Goal: Information Seeking & Learning: Learn about a topic

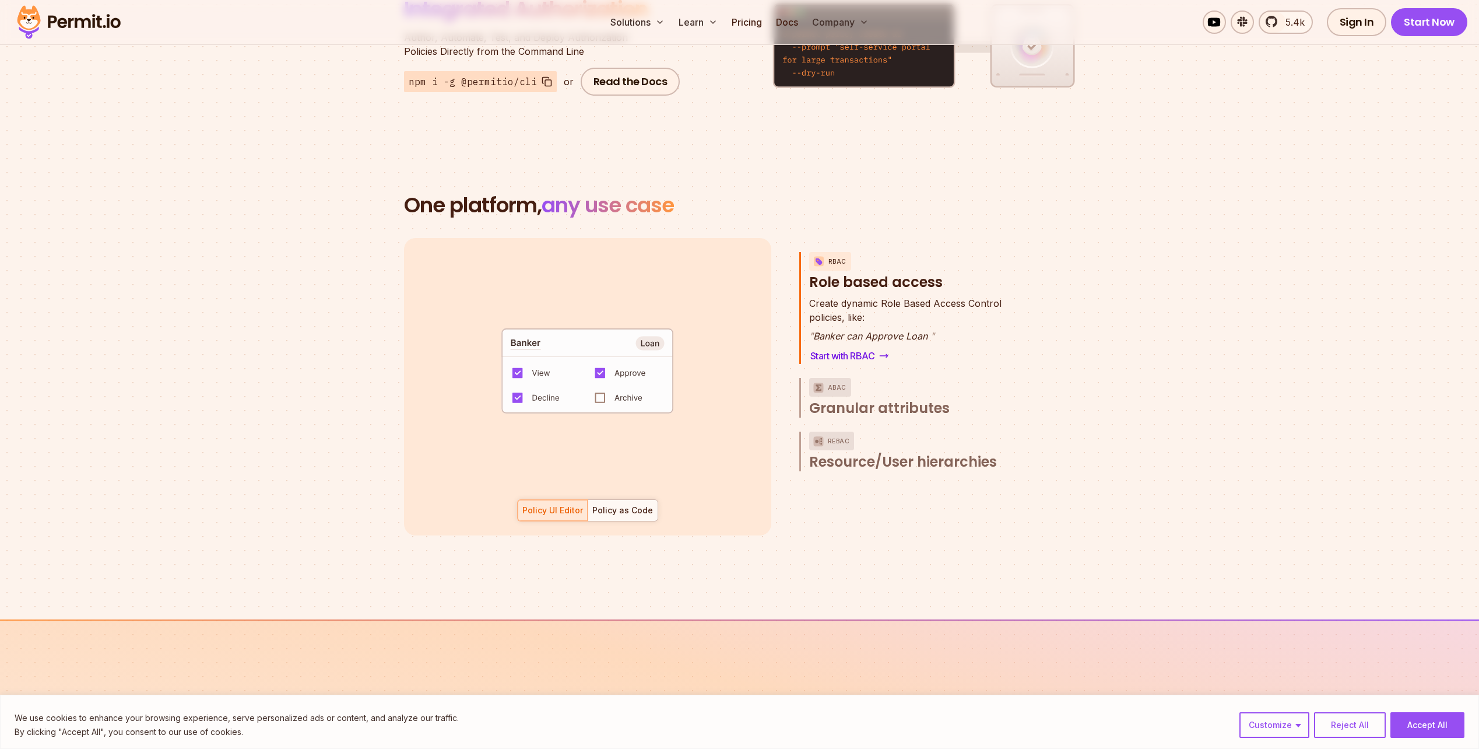
scroll to position [1555, 0]
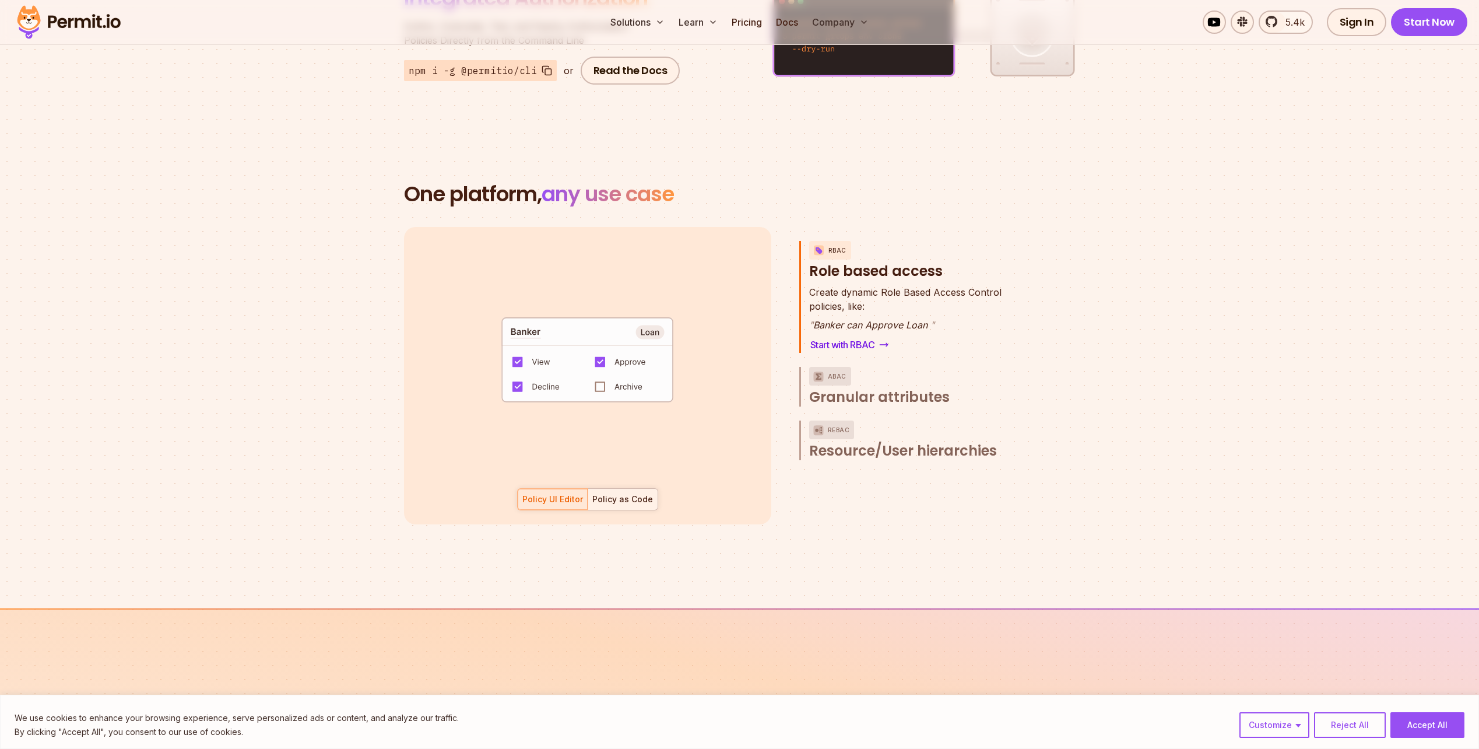
click at [641, 489] on div at bounding box center [623, 499] width 70 height 21
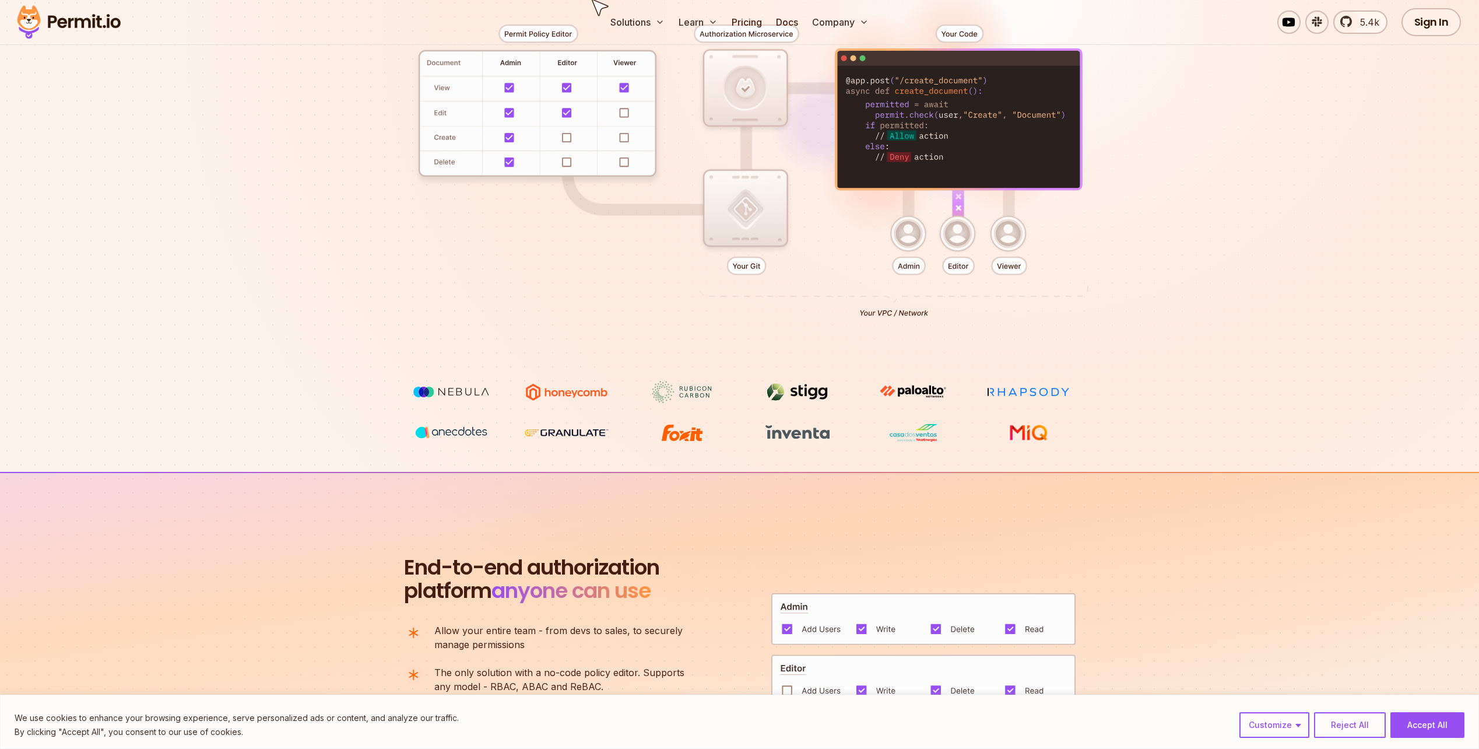
scroll to position [0, 0]
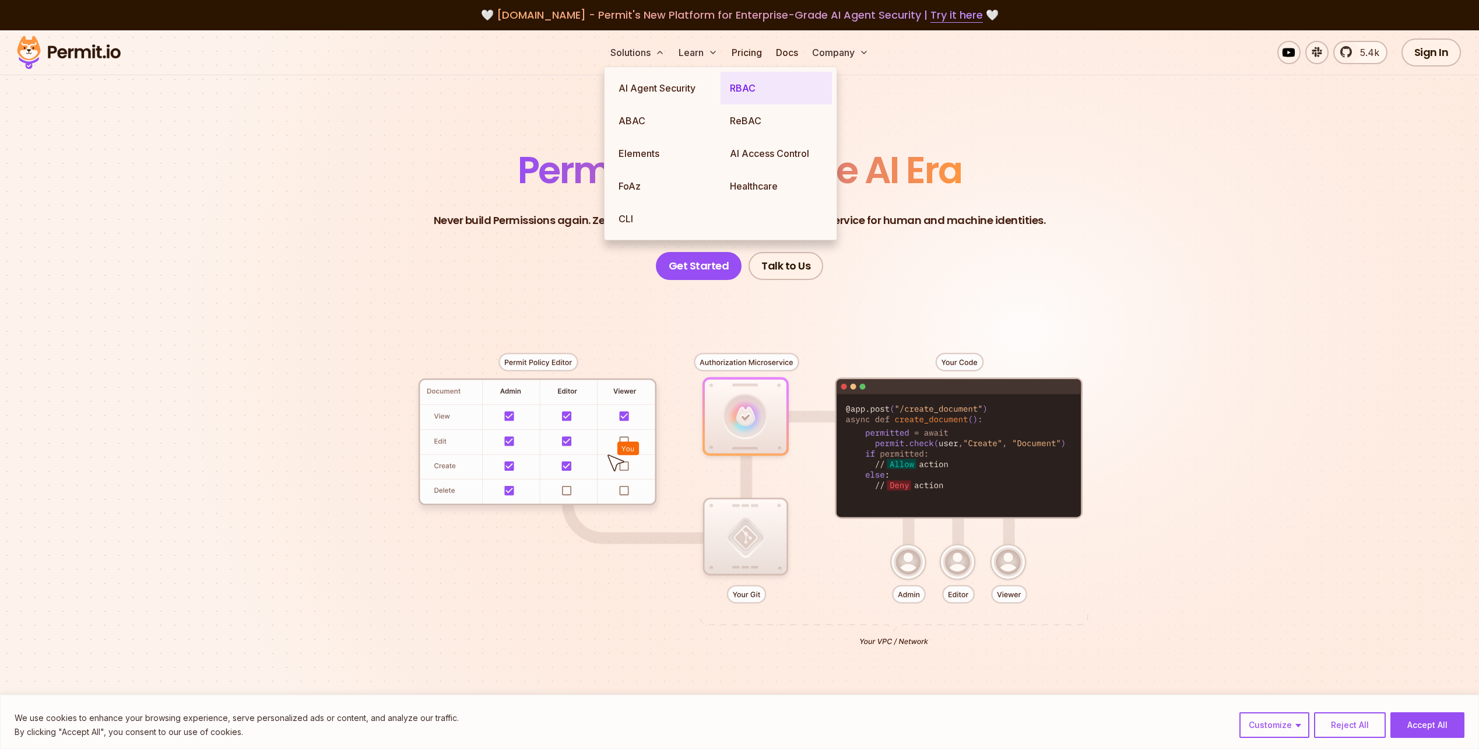
click at [751, 87] on link "RBAC" at bounding box center [776, 88] width 111 height 33
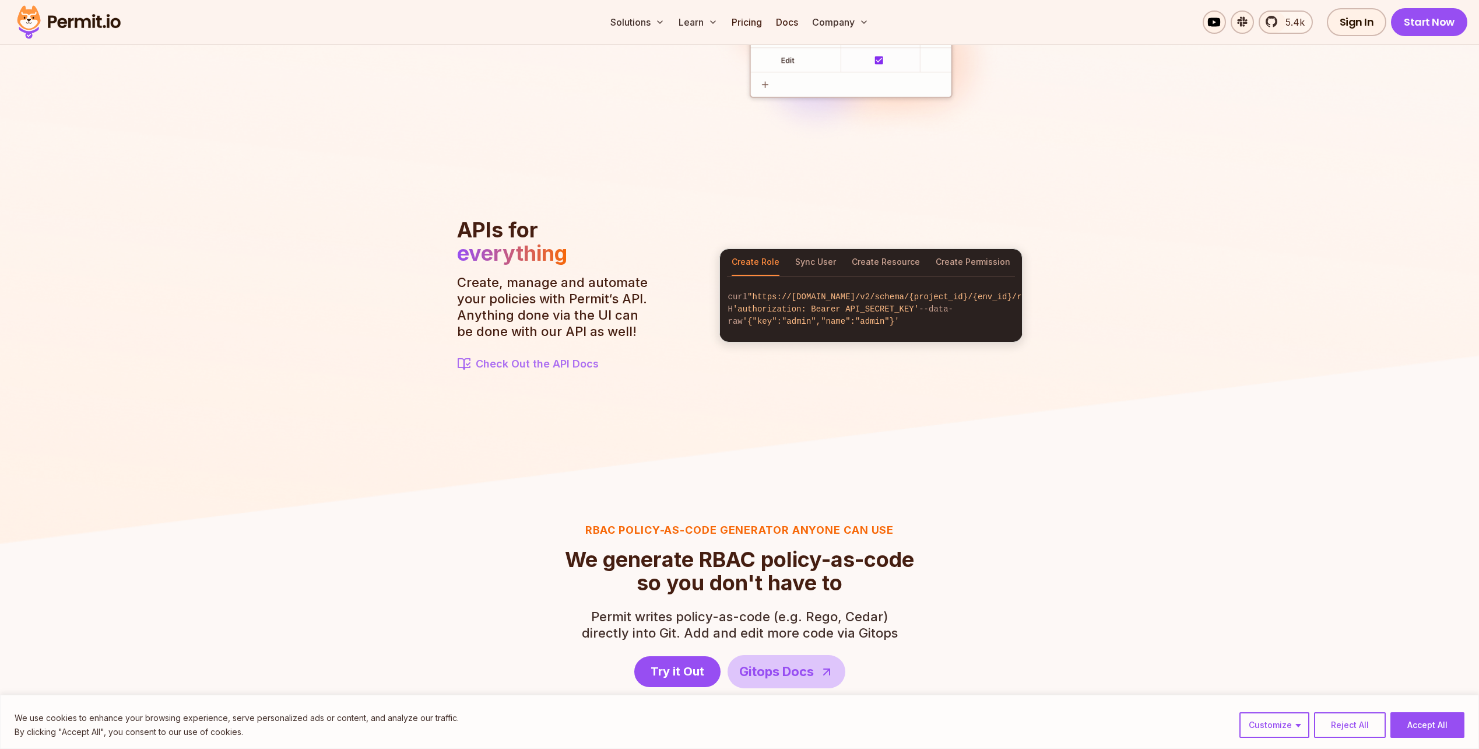
scroll to position [1143, 0]
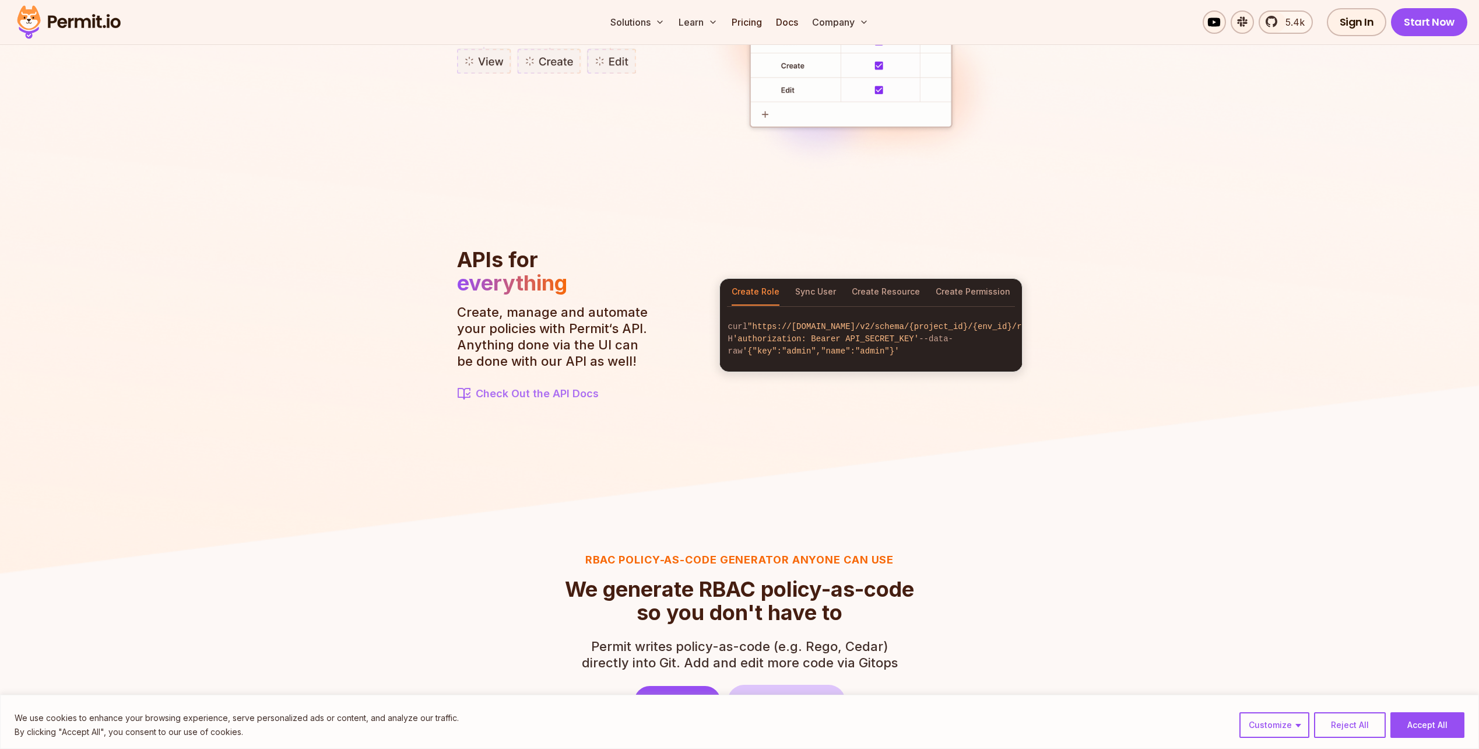
drag, startPoint x: 468, startPoint y: 1, endPoint x: 1145, endPoint y: 149, distance: 692.4
click at [1149, 141] on img at bounding box center [739, 130] width 1479 height 901
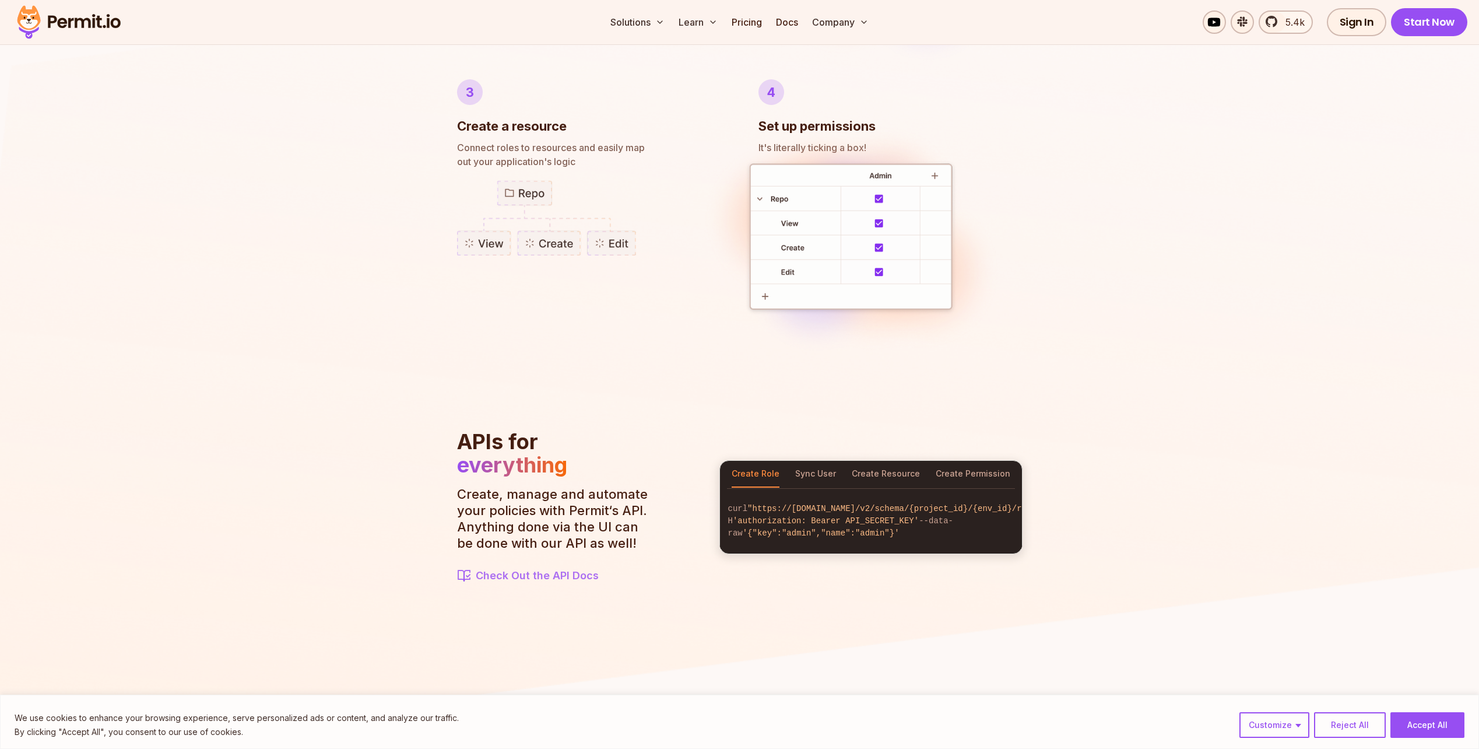
scroll to position [942, 0]
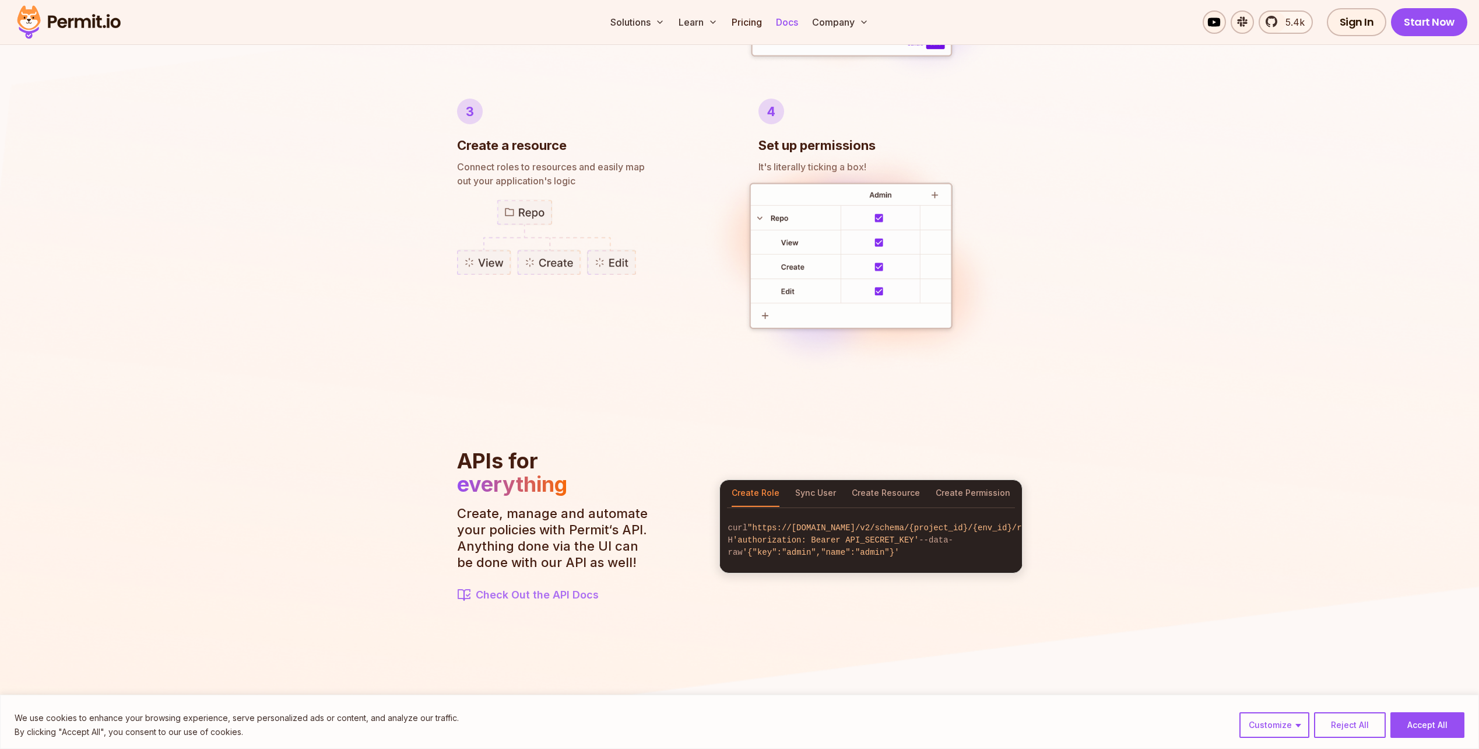
click at [792, 23] on link "Docs" at bounding box center [786, 21] width 31 height 23
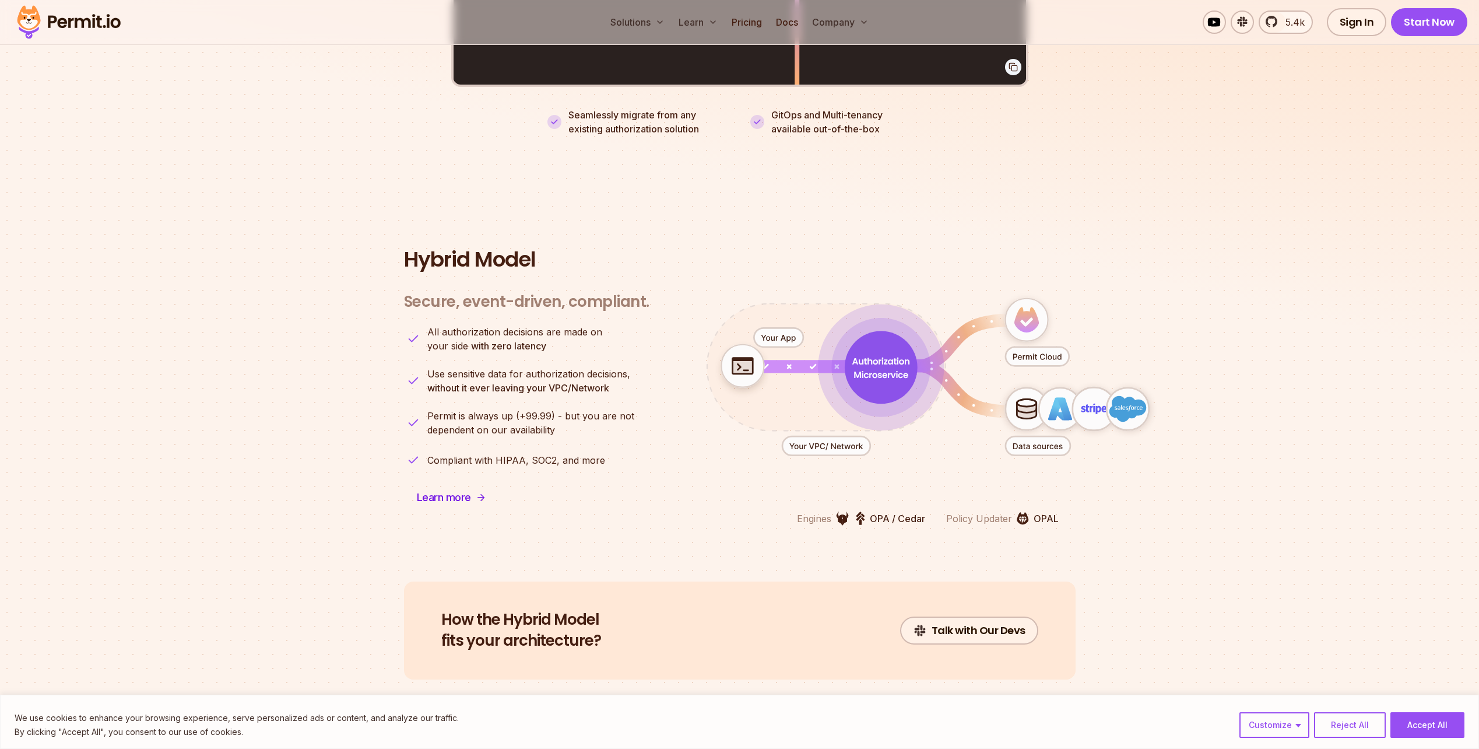
scroll to position [2721, 0]
